Goal: Use online tool/utility: Utilize a website feature to perform a specific function

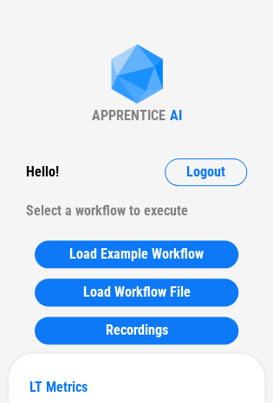
scroll to position [5, 0]
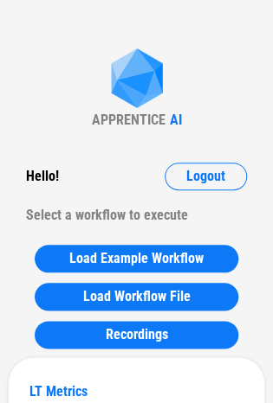
click at [116, 276] on div "Load Example Workflow Load Workflow File Recordings" at bounding box center [136, 296] width 255 height 121
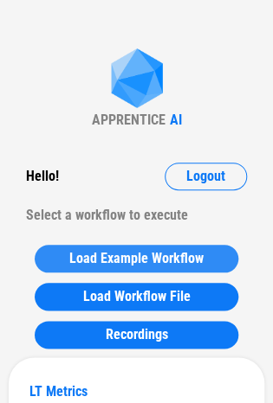
click at [119, 252] on span "Load Example Workflow" at bounding box center [136, 259] width 134 height 14
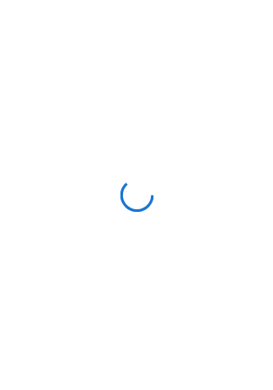
scroll to position [0, 0]
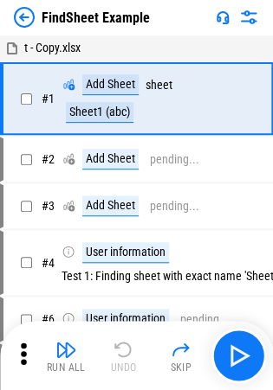
click at [241, 10] on img at bounding box center [248, 17] width 21 height 21
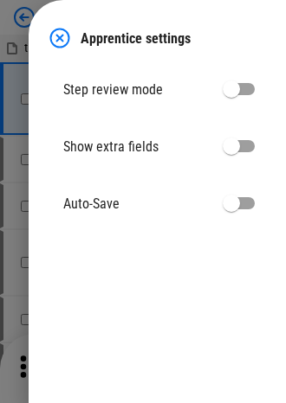
click at [62, 33] on img at bounding box center [59, 38] width 21 height 21
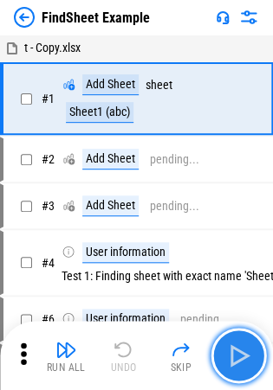
click at [241, 354] on img "button" at bounding box center [238, 356] width 28 height 28
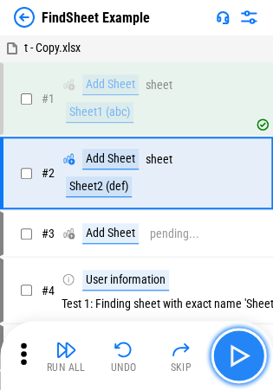
click at [241, 354] on img "button" at bounding box center [238, 356] width 28 height 28
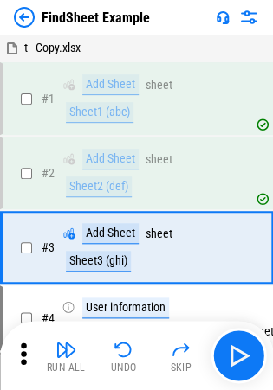
click at [27, 12] on img at bounding box center [24, 17] width 21 height 21
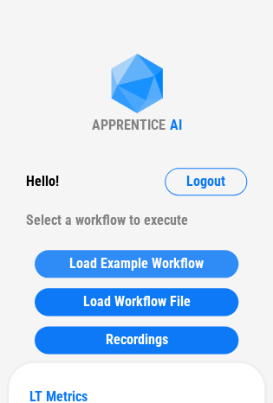
click at [147, 260] on span "Load Example Workflow" at bounding box center [136, 264] width 134 height 14
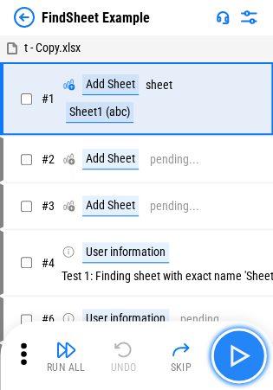
click at [229, 364] on img "button" at bounding box center [238, 356] width 28 height 28
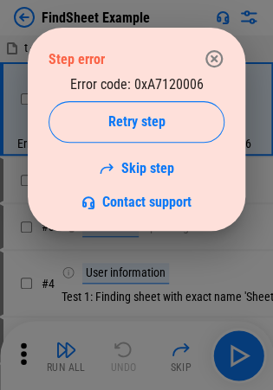
click at [209, 62] on icon "button" at bounding box center [213, 58] width 21 height 21
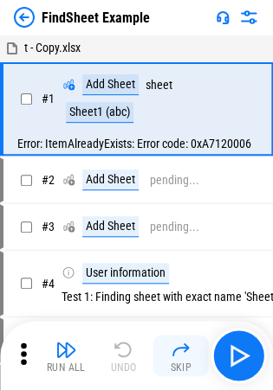
click at [191, 361] on button "Skip" at bounding box center [180, 356] width 55 height 42
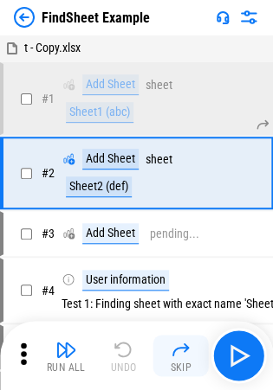
click at [191, 361] on button "Skip" at bounding box center [180, 356] width 55 height 42
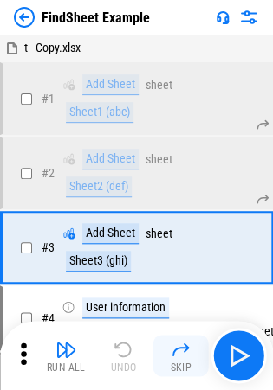
click at [196, 362] on button "Skip" at bounding box center [180, 356] width 55 height 42
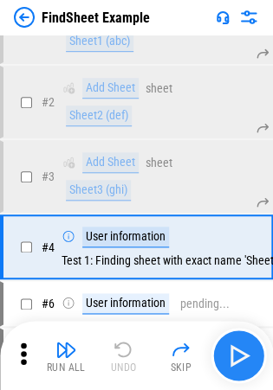
scroll to position [121, 0]
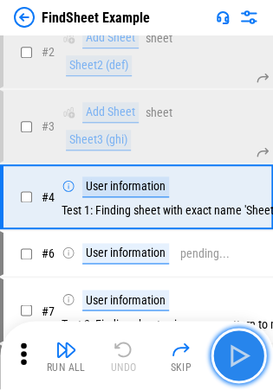
click at [235, 358] on img "button" at bounding box center [238, 356] width 28 height 28
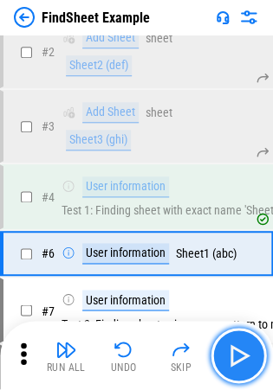
click at [235, 358] on img "button" at bounding box center [238, 356] width 28 height 28
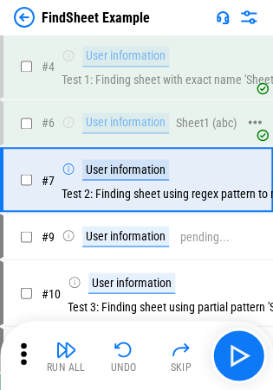
scroll to position [254, 0]
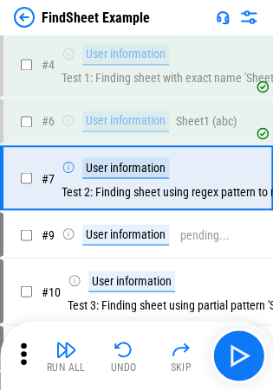
click at [251, 14] on img at bounding box center [248, 17] width 21 height 21
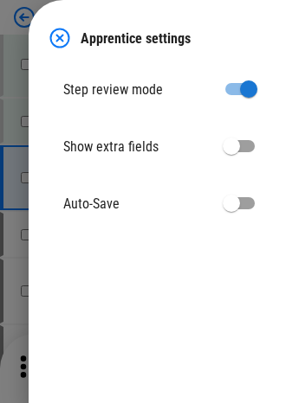
click at [26, 154] on div at bounding box center [143, 201] width 286 height 403
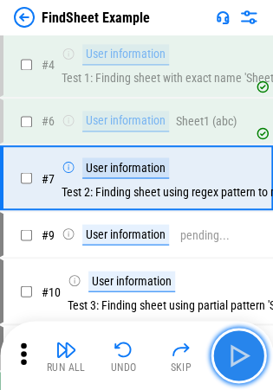
click at [244, 357] on img "button" at bounding box center [238, 356] width 28 height 28
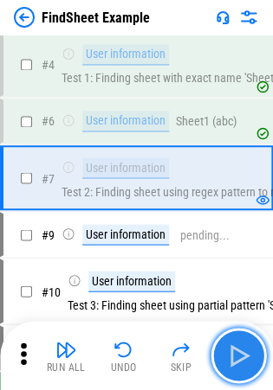
click at [244, 357] on img "button" at bounding box center [238, 356] width 28 height 28
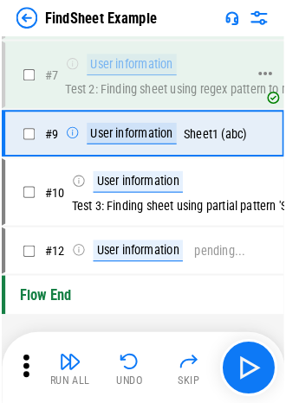
scroll to position [370, 0]
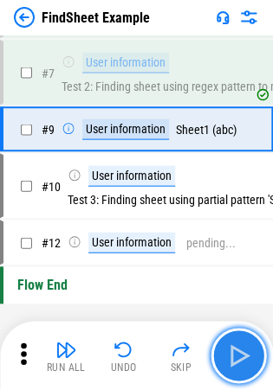
click at [241, 372] on button "button" at bounding box center [237, 355] width 55 height 55
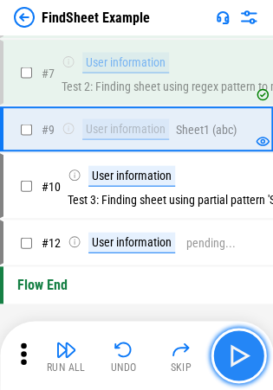
click at [241, 372] on button "button" at bounding box center [237, 355] width 55 height 55
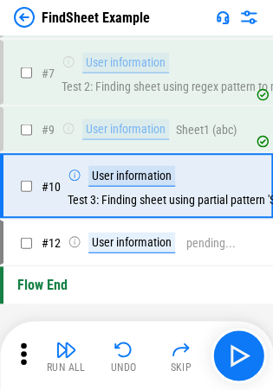
click at [249, 15] on img at bounding box center [248, 17] width 21 height 21
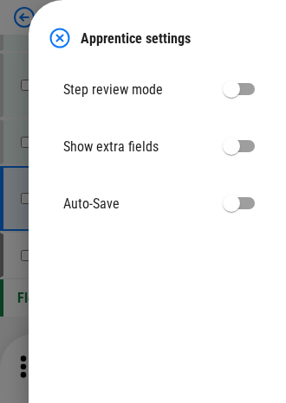
click at [49, 33] on img at bounding box center [59, 38] width 21 height 21
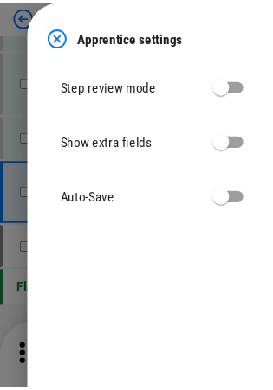
scroll to position [287, 0]
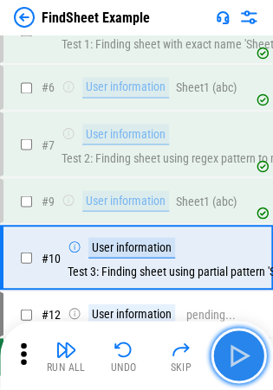
click at [232, 346] on img "button" at bounding box center [238, 356] width 28 height 28
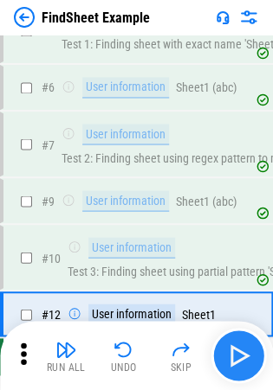
scroll to position [396, 0]
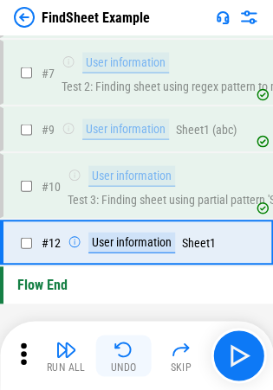
click at [118, 339] on img "button" at bounding box center [123, 349] width 21 height 21
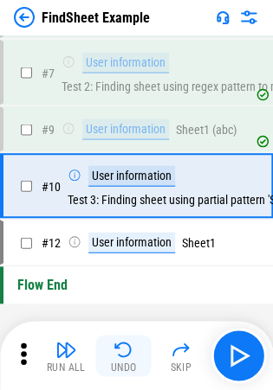
click at [118, 339] on img "button" at bounding box center [123, 349] width 21 height 21
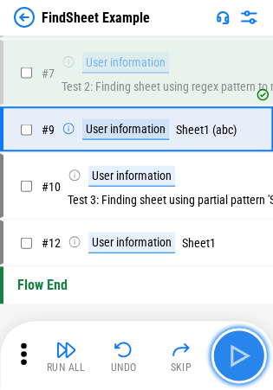
click at [242, 348] on img "button" at bounding box center [238, 356] width 28 height 28
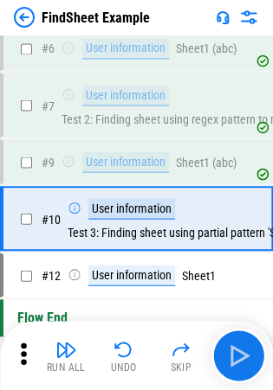
scroll to position [379, 0]
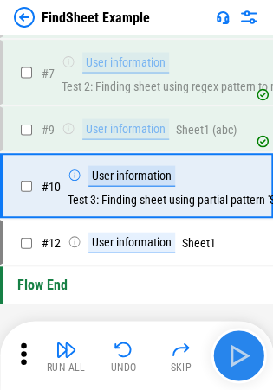
click at [244, 357] on img "button" at bounding box center [238, 356] width 28 height 28
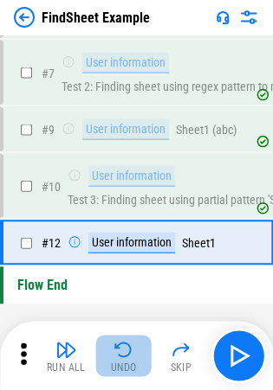
click at [128, 359] on button "Undo" at bounding box center [123, 356] width 55 height 42
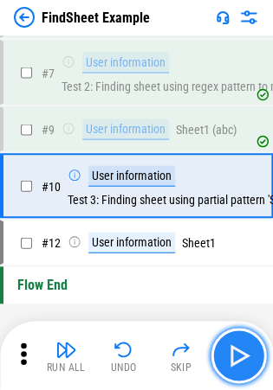
click at [215, 351] on button "button" at bounding box center [237, 355] width 55 height 55
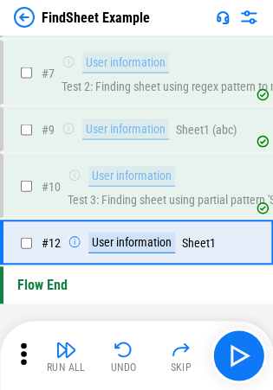
click at [22, 12] on img at bounding box center [24, 17] width 21 height 21
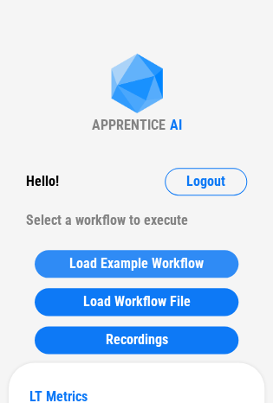
click at [139, 258] on span "Load Example Workflow" at bounding box center [136, 264] width 134 height 14
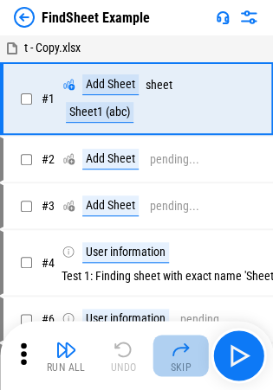
click at [189, 344] on img "button" at bounding box center [181, 349] width 21 height 21
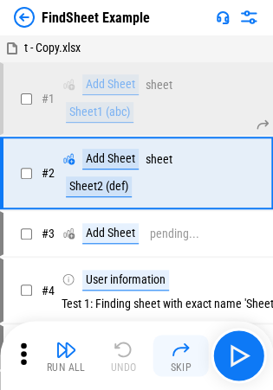
click at [189, 344] on img "button" at bounding box center [181, 349] width 21 height 21
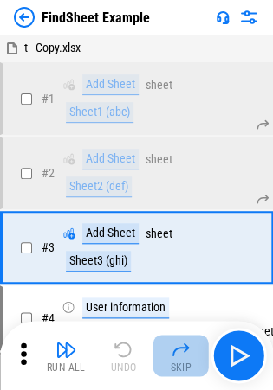
click at [189, 344] on img "button" at bounding box center [181, 349] width 21 height 21
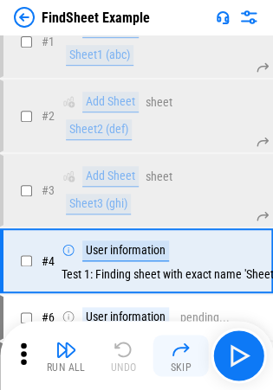
scroll to position [121, 0]
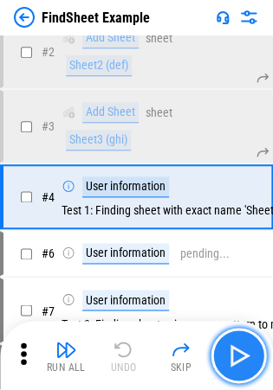
click at [242, 364] on img "button" at bounding box center [238, 356] width 28 height 28
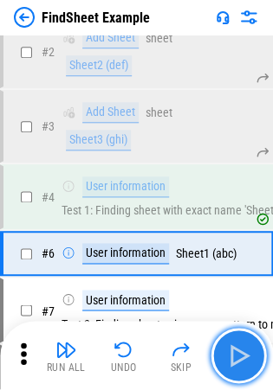
click at [242, 364] on img "button" at bounding box center [238, 356] width 28 height 28
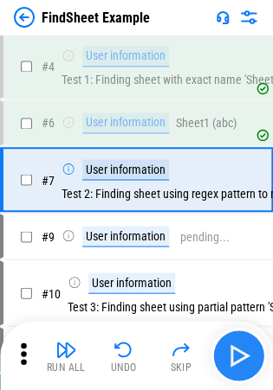
scroll to position [254, 0]
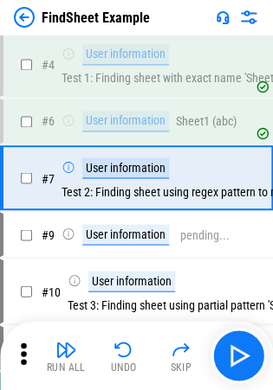
click at [249, 3] on div "FindSheet Example" at bounding box center [136, 17] width 273 height 35
click at [246, 21] on img at bounding box center [248, 17] width 21 height 21
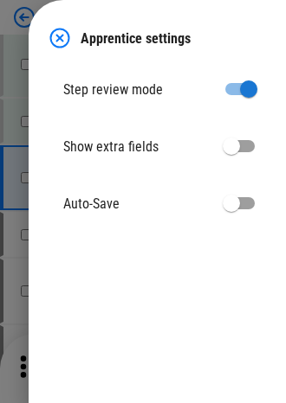
click at [68, 30] on img at bounding box center [59, 38] width 21 height 21
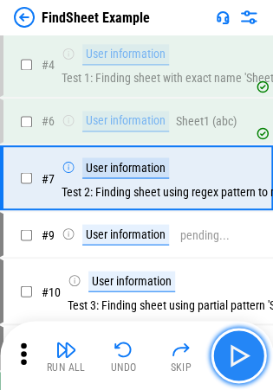
click at [242, 351] on img "button" at bounding box center [238, 356] width 28 height 28
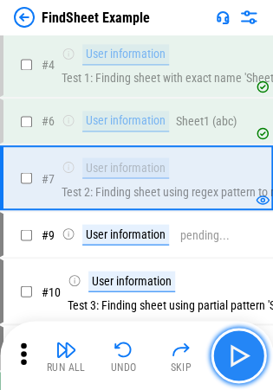
click at [242, 351] on img "button" at bounding box center [238, 356] width 28 height 28
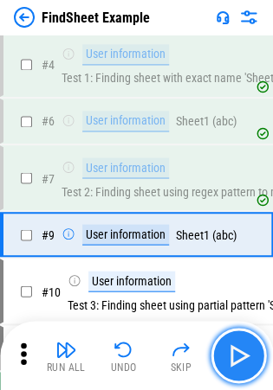
click at [242, 351] on img "button" at bounding box center [238, 356] width 28 height 28
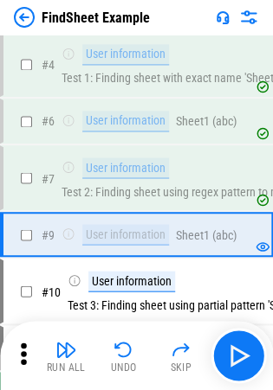
click at [24, 10] on img at bounding box center [24, 17] width 21 height 21
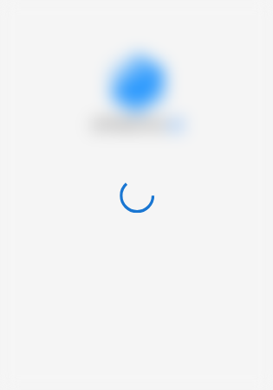
scroll to position [0, 0]
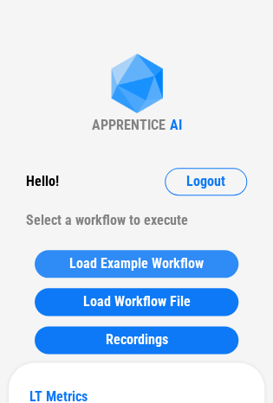
click at [151, 269] on span "Load Example Workflow" at bounding box center [136, 264] width 134 height 14
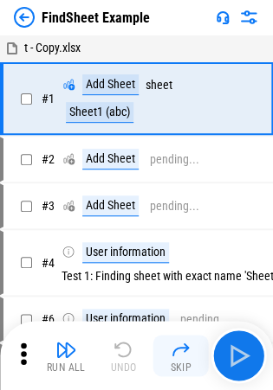
click at [172, 355] on img "button" at bounding box center [181, 349] width 21 height 21
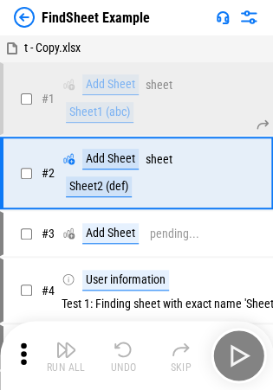
click at [172, 355] on img "button" at bounding box center [181, 349] width 21 height 21
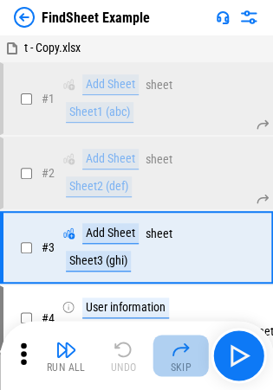
click at [172, 355] on img "button" at bounding box center [181, 349] width 21 height 21
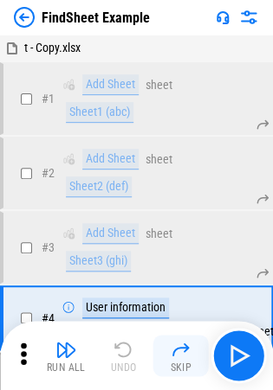
scroll to position [121, 0]
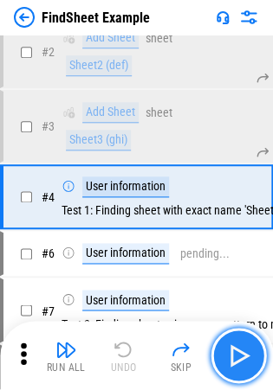
click at [234, 355] on img "button" at bounding box center [238, 356] width 28 height 28
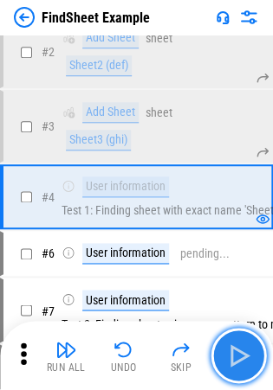
click at [234, 355] on img "button" at bounding box center [238, 356] width 28 height 28
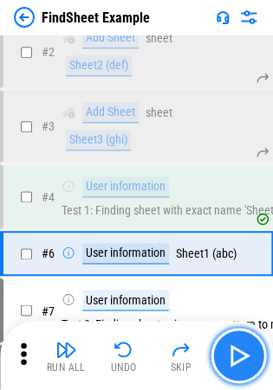
click at [234, 355] on img "button" at bounding box center [238, 356] width 28 height 28
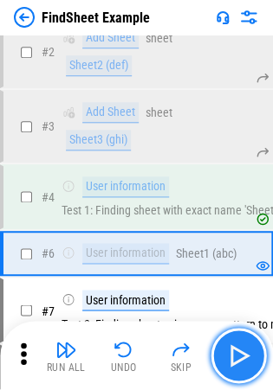
click at [234, 355] on img "button" at bounding box center [238, 356] width 28 height 28
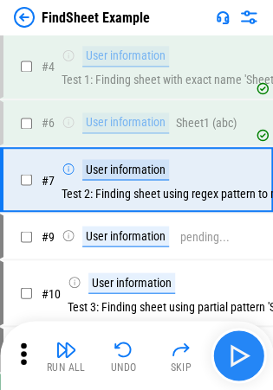
scroll to position [254, 0]
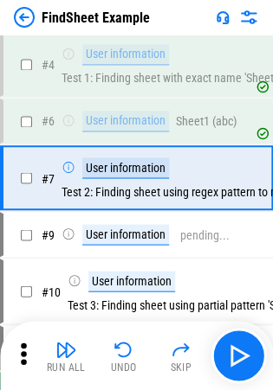
click at [258, 16] on img at bounding box center [248, 17] width 21 height 21
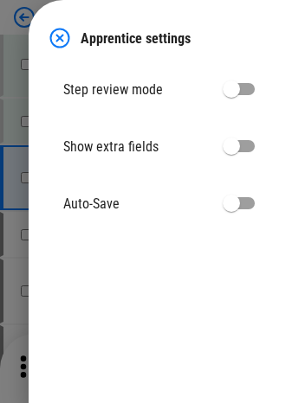
click at [67, 29] on img at bounding box center [59, 38] width 21 height 21
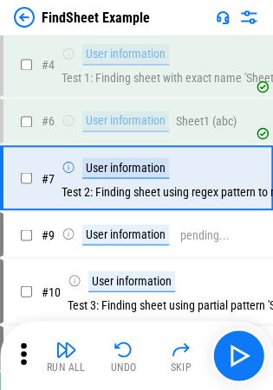
click at [26, 7] on img at bounding box center [24, 17] width 21 height 21
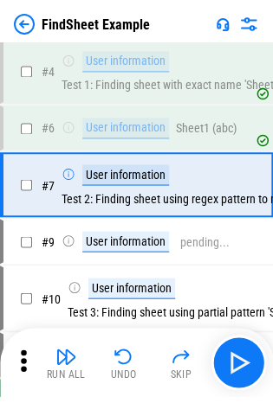
scroll to position [0, 0]
